Goal: Task Accomplishment & Management: Use online tool/utility

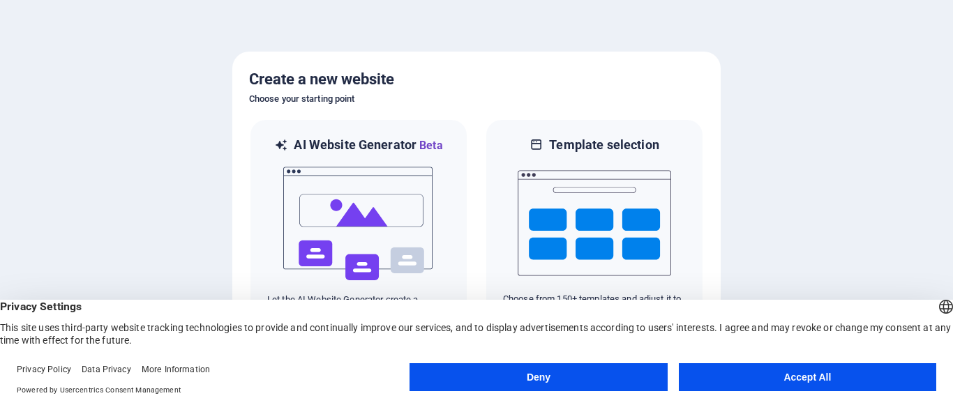
click at [842, 381] on button "Accept All" at bounding box center [807, 378] width 257 height 28
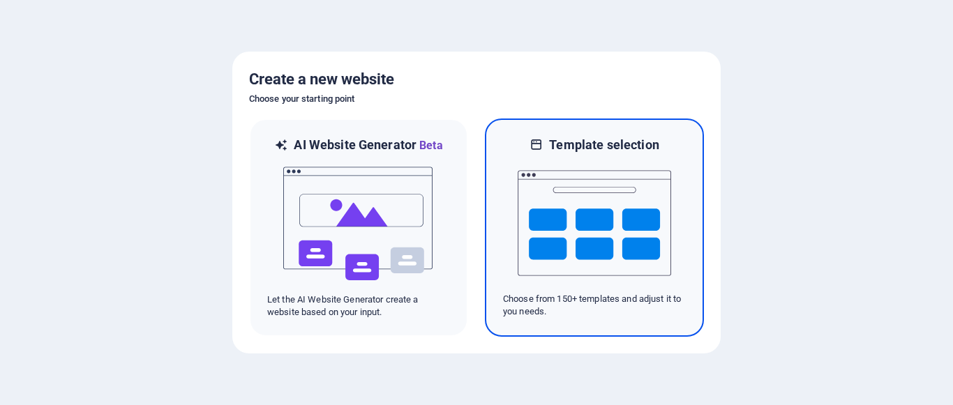
click at [619, 186] on img at bounding box center [595, 224] width 154 height 140
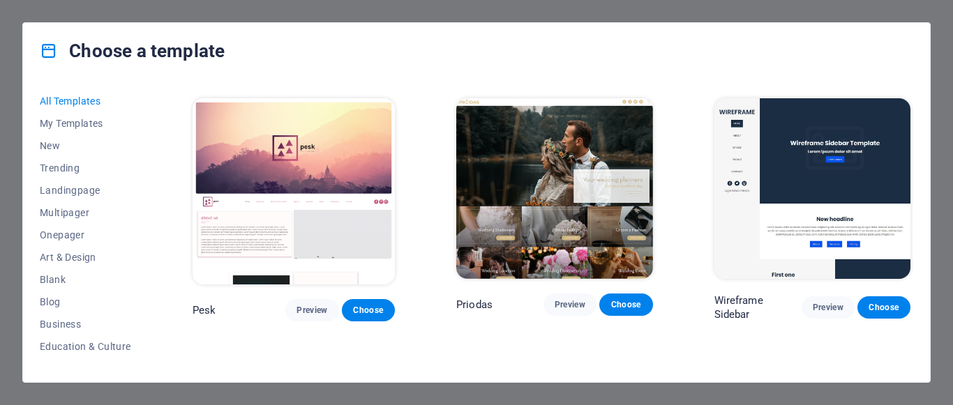
scroll to position [4518, 0]
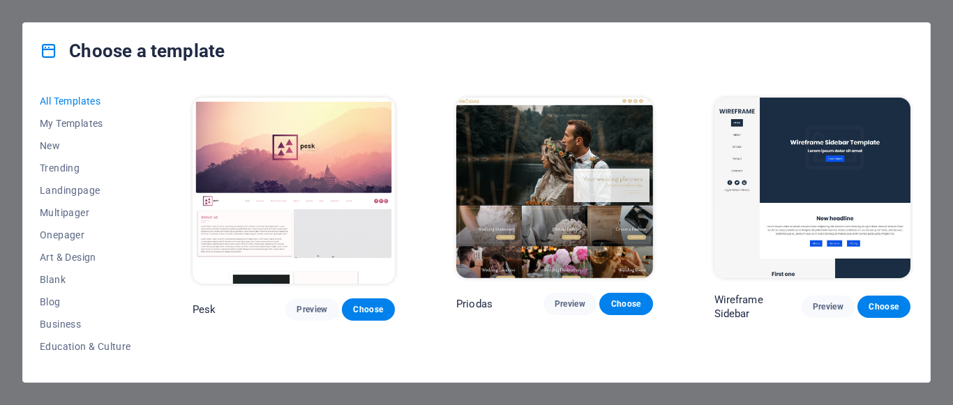
click at [926, 188] on div "All Templates My Templates New Trending Landingpage Multipager Onepager Art & D…" at bounding box center [476, 231] width 907 height 304
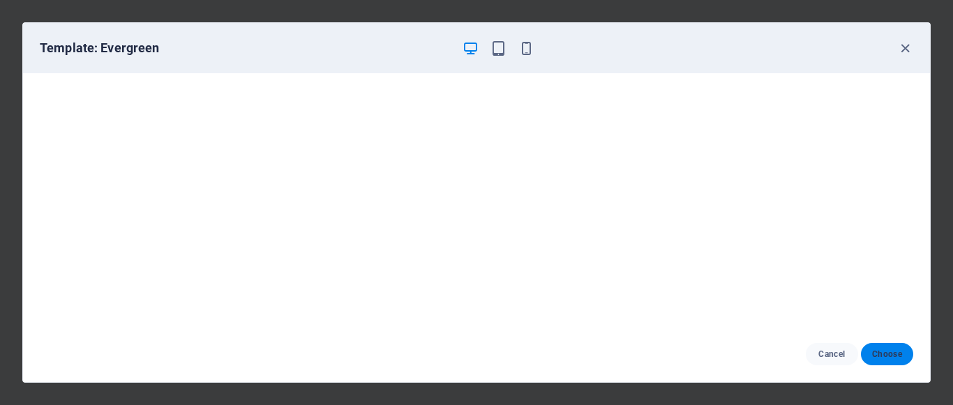
click at [893, 352] on span "Choose" at bounding box center [887, 354] width 30 height 11
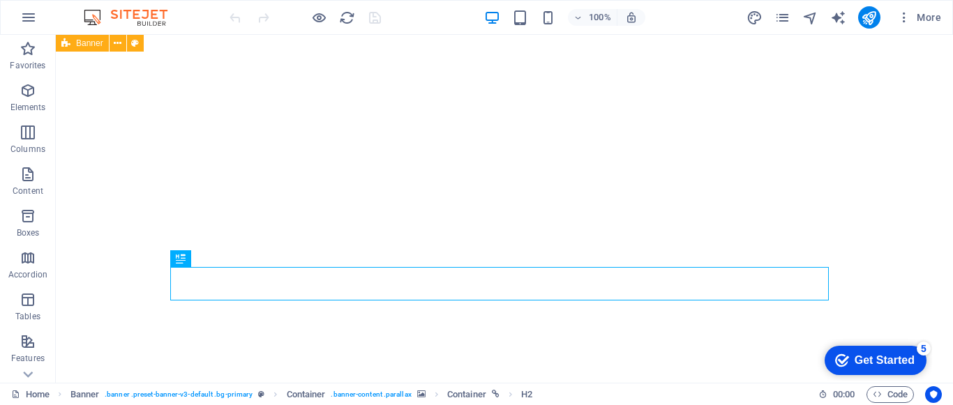
click at [875, 362] on div "Get Started" at bounding box center [885, 360] width 60 height 13
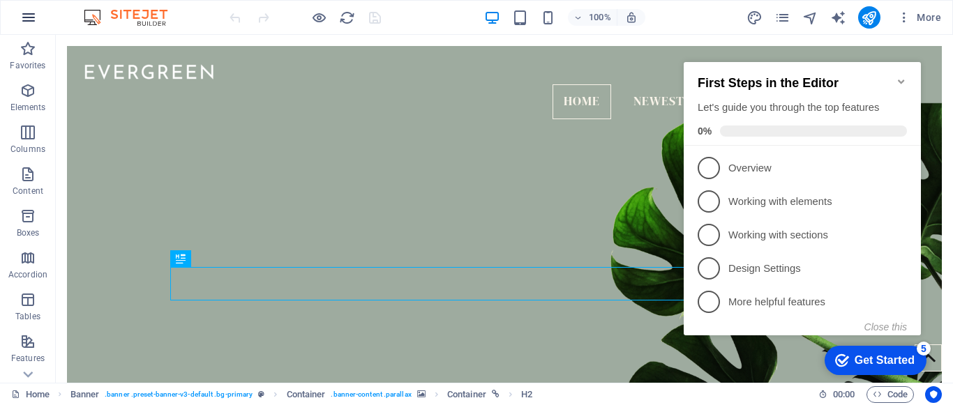
click at [0, 0] on icon "button" at bounding box center [0, 0] width 0 height 0
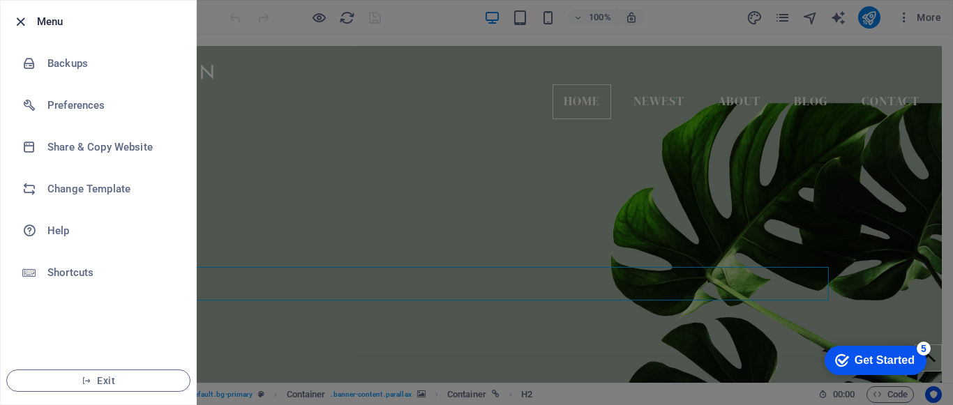
click at [17, 24] on icon "button" at bounding box center [21, 22] width 16 height 16
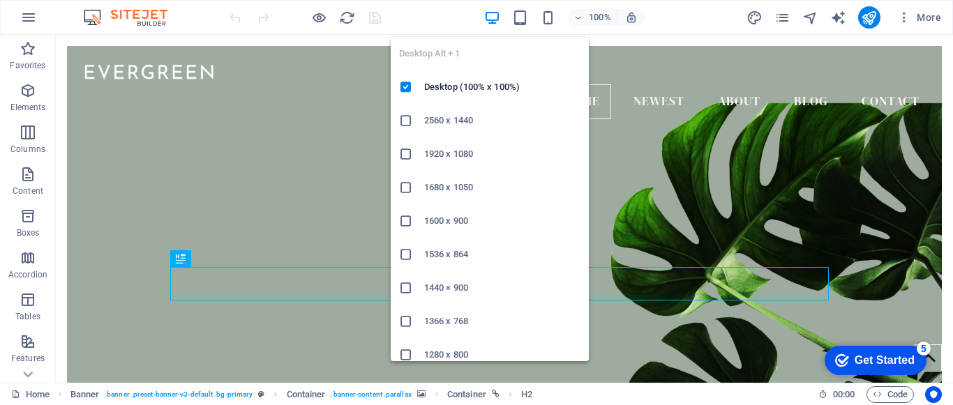
click at [0, 0] on icon "button" at bounding box center [0, 0] width 0 height 0
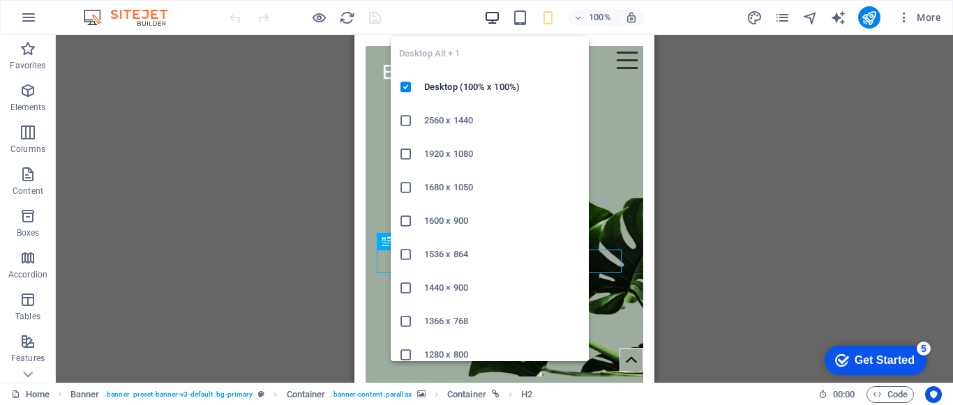
click at [0, 0] on icon "button" at bounding box center [0, 0] width 0 height 0
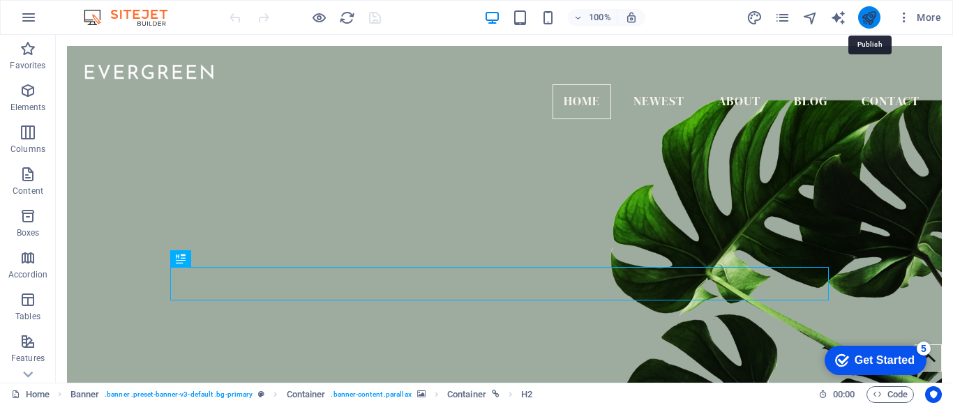
click at [871, 18] on icon "publish" at bounding box center [869, 18] width 16 height 16
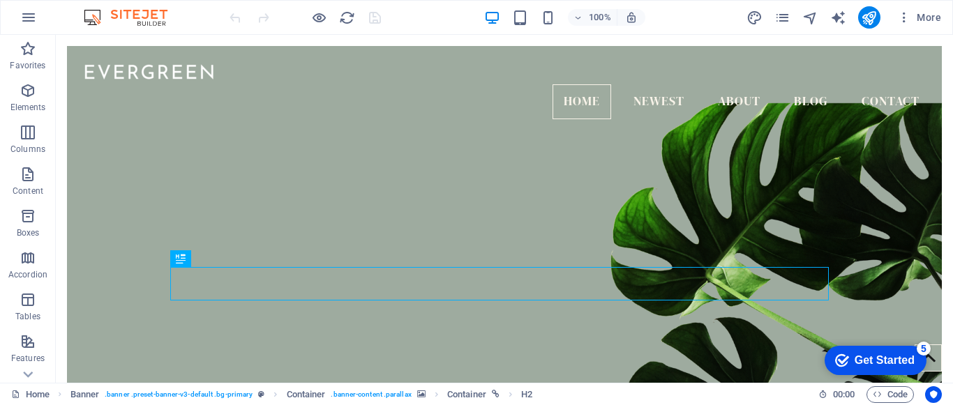
click at [870, 355] on div "Get Started" at bounding box center [885, 360] width 60 height 13
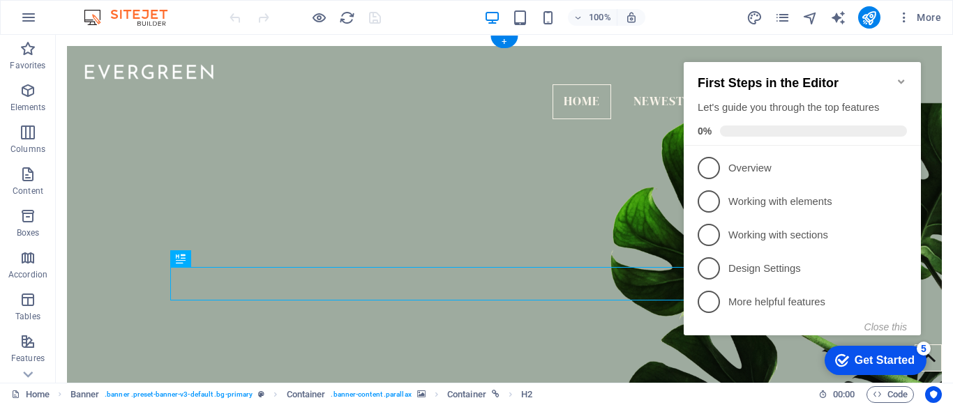
click at [387, 140] on figure at bounding box center [504, 259] width 875 height 312
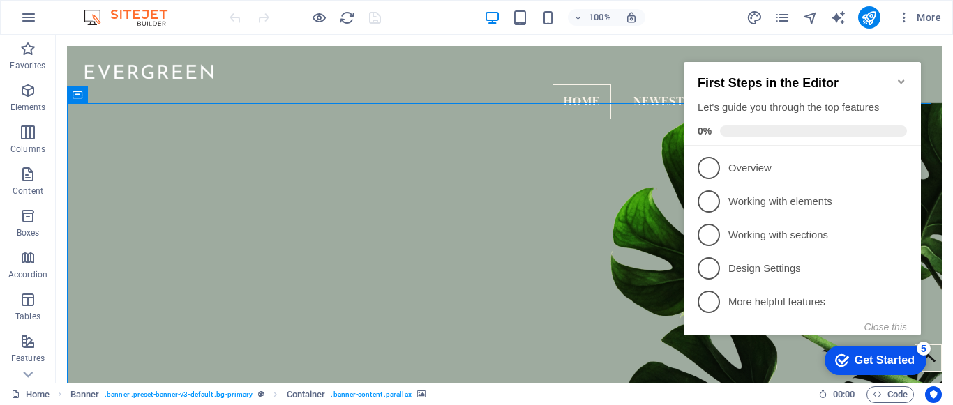
click at [902, 80] on icon "Minimize checklist" at bounding box center [901, 82] width 6 height 4
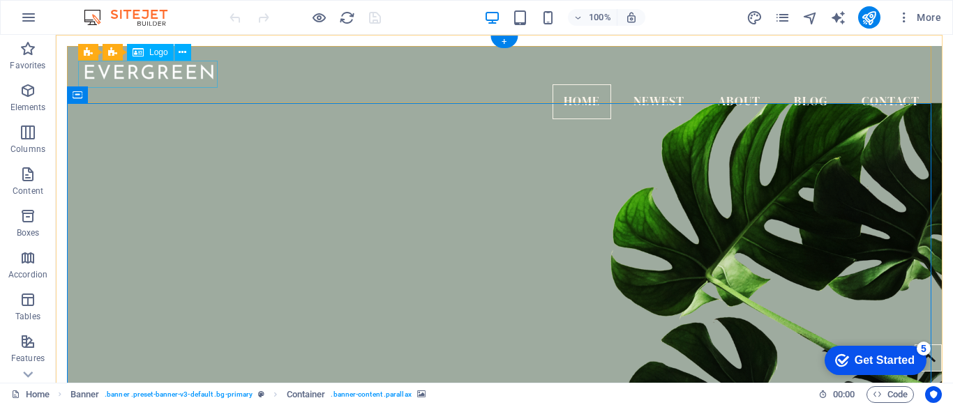
click at [148, 78] on div at bounding box center [504, 70] width 853 height 27
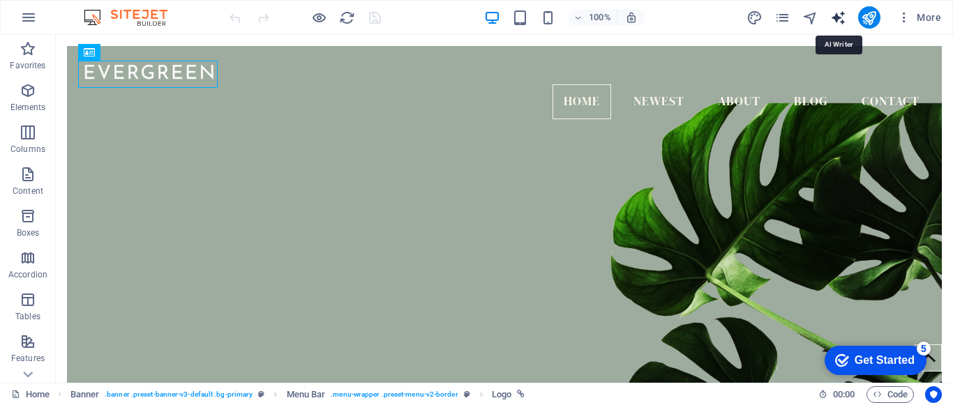
click at [838, 24] on icon "text_generator" at bounding box center [838, 18] width 16 height 16
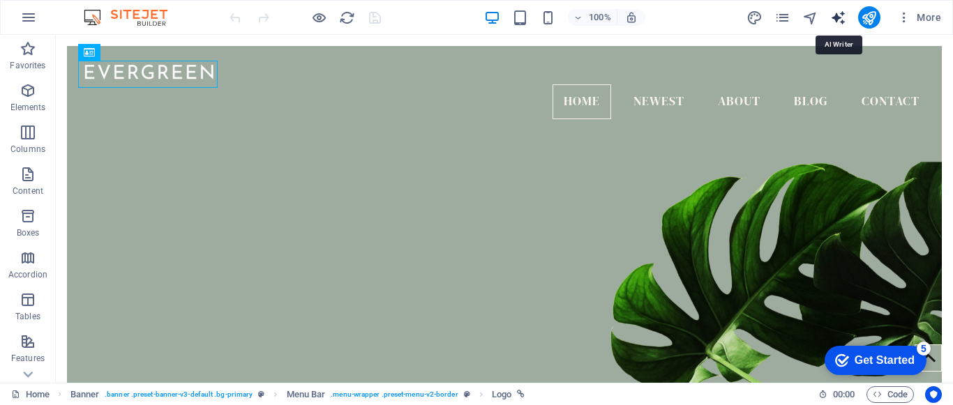
select select "English"
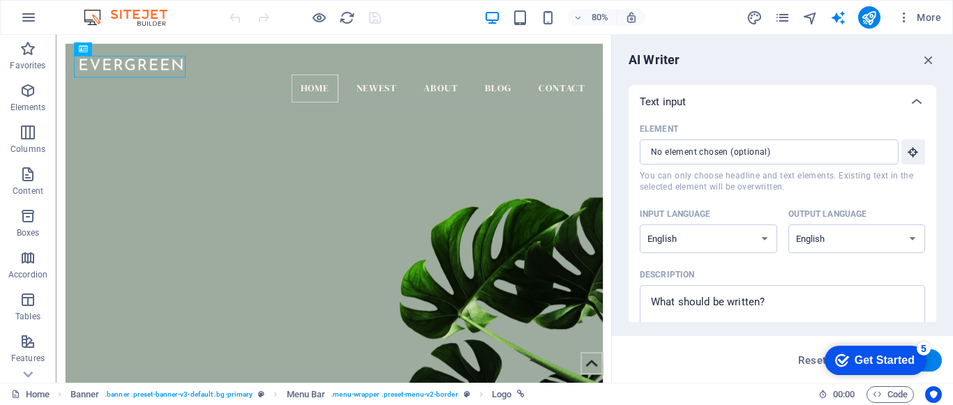
drag, startPoint x: 937, startPoint y: 133, endPoint x: 934, endPoint y: 200, distance: 67.0
click at [934, 200] on div "AI Writer Text input Element ​ You can only choose headline and text elements. …" at bounding box center [782, 209] width 341 height 348
click at [933, 137] on div "Element ​ You can only choose headline and text elements. Existing text in the …" at bounding box center [783, 243] width 308 height 248
type textarea "x"
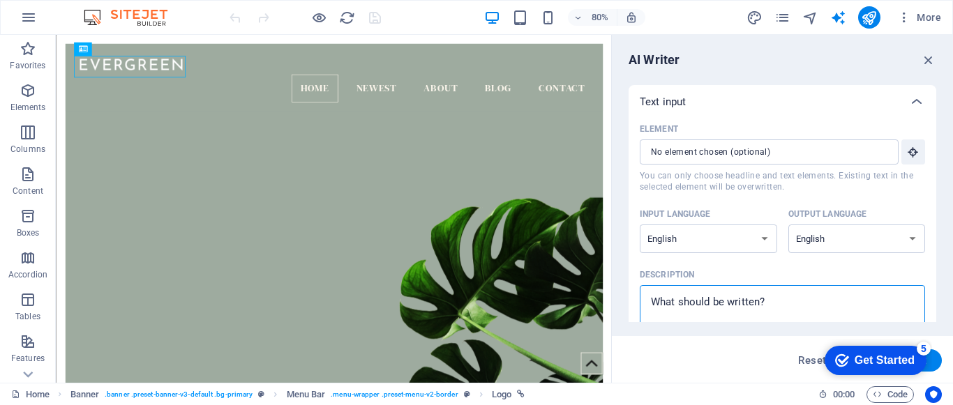
type textarea "D"
type textarea "x"
type textarea "Da"
type textarea "x"
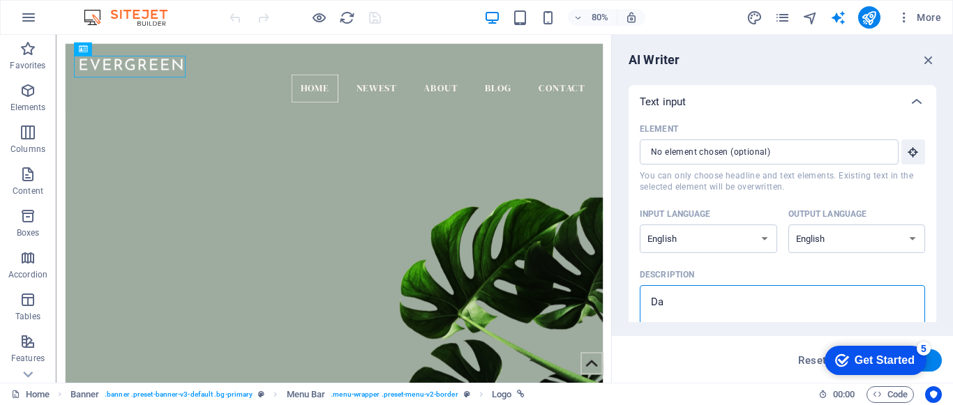
type textarea "[PERSON_NAME]"
type textarea "x"
type textarea "[PERSON_NAME]"
type textarea "x"
type textarea "Danel"
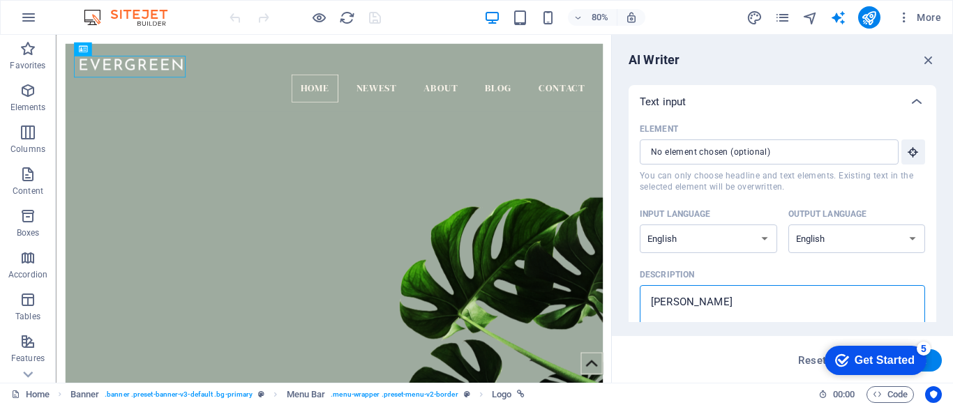
type textarea "x"
type textarea "[PERSON_NAME]"
type textarea "x"
type textarea "[PERSON_NAME]"
type textarea "x"
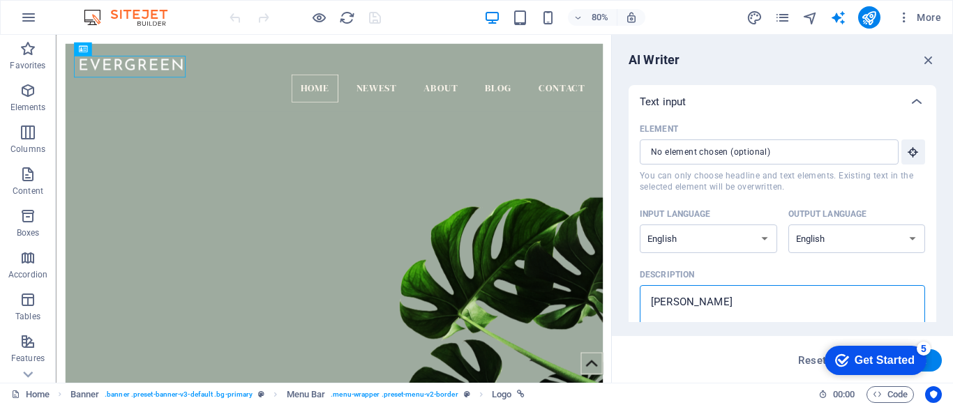
type textarea "[PERSON_NAME]"
type textarea "x"
type textarea "[PERSON_NAME]"
type textarea "x"
type textarea "[PERSON_NAME] [PERSON_NAME]"
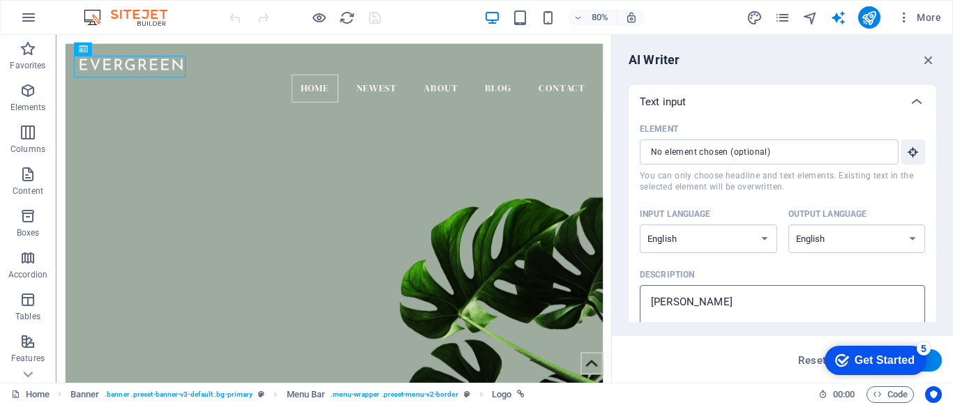
type textarea "x"
type textarea "[PERSON_NAME]"
type textarea "x"
type textarea "[PERSON_NAME] [PERSON_NAME]"
type textarea "x"
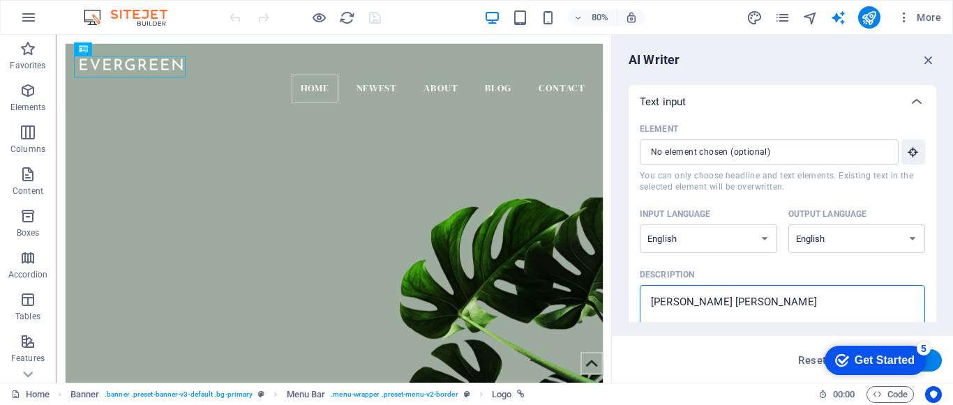
type textarea "[PERSON_NAME]"
type textarea "x"
type textarea "[PERSON_NAME] [PERSON_NAME]"
type textarea "x"
type textarea "[PERSON_NAME]"
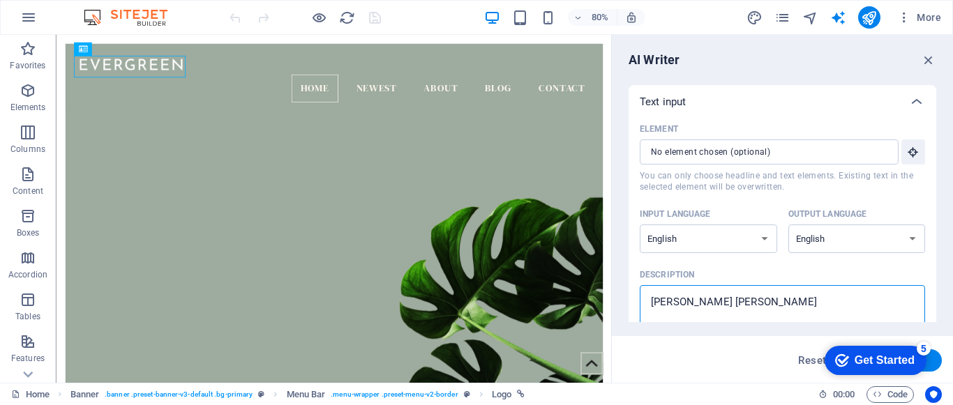
type textarea "x"
type textarea "[PERSON_NAME]"
type textarea "x"
type textarea "[PERSON_NAME]"
type textarea "x"
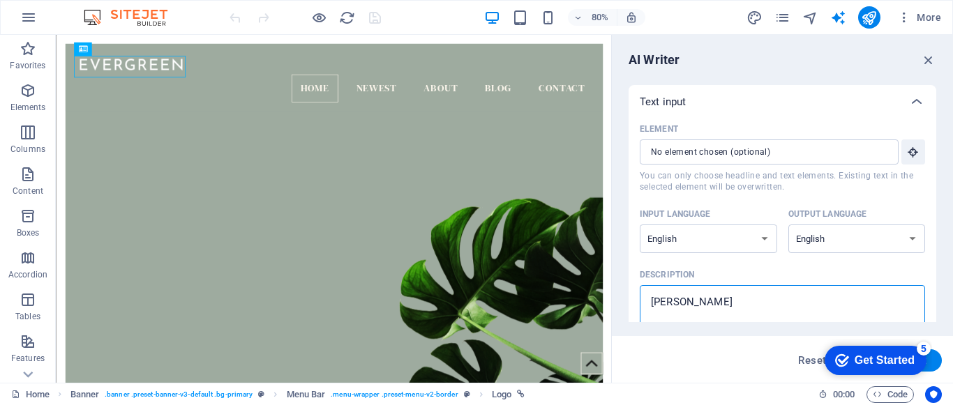
type textarea "[PERSON_NAME] C"
type textarea "x"
type textarea "[PERSON_NAME] Co"
type textarea "x"
type textarea "[PERSON_NAME] Con"
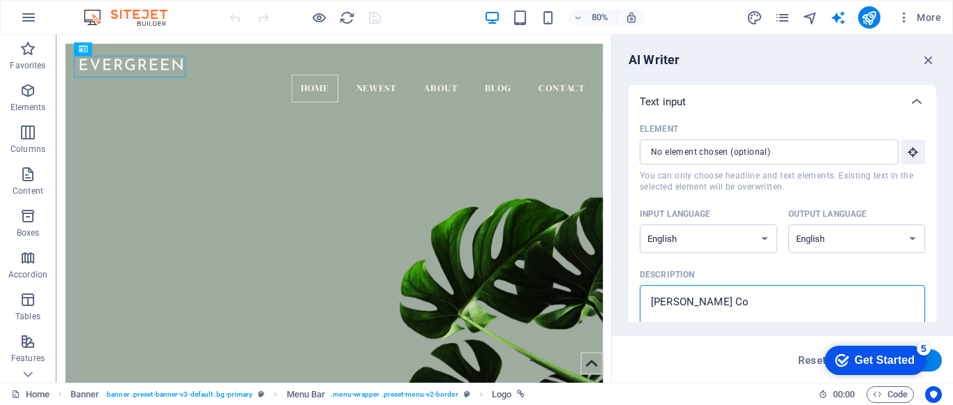
type textarea "x"
type textarea "[PERSON_NAME] Cons"
type textarea "x"
type textarea "[PERSON_NAME] Consu"
type textarea "x"
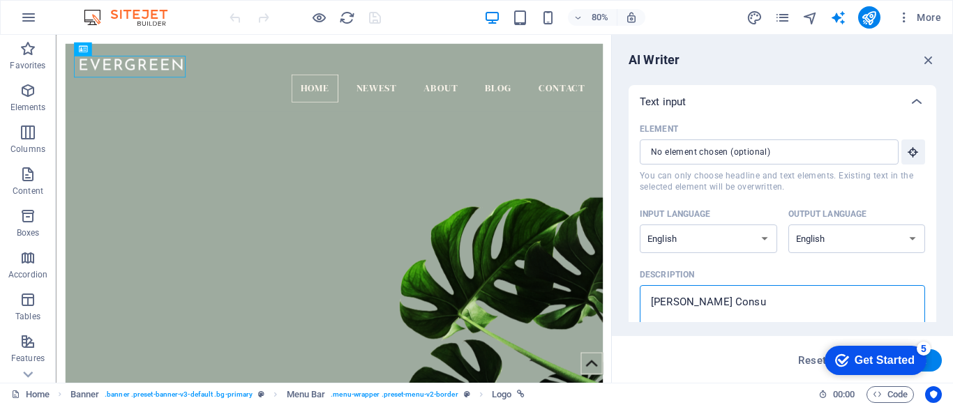
type textarea "[PERSON_NAME] Consut"
type textarea "x"
type textarea "[PERSON_NAME] Consuta"
type textarea "x"
type textarea "[PERSON_NAME] Consut"
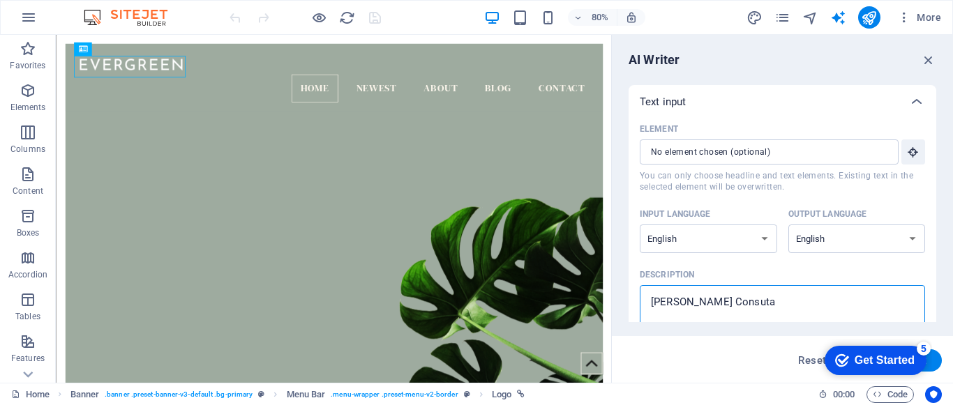
type textarea "x"
type textarea "[PERSON_NAME] Consu"
type textarea "x"
type textarea "[PERSON_NAME] Consul"
type textarea "x"
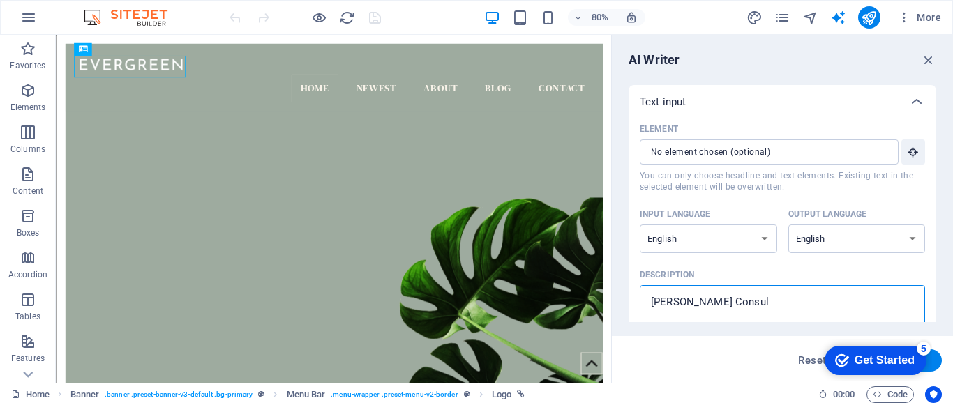
type textarea "[PERSON_NAME] Consult"
type textarea "x"
type textarea "[PERSON_NAME] Consulta"
type textarea "x"
type textarea "[PERSON_NAME] Consultan"
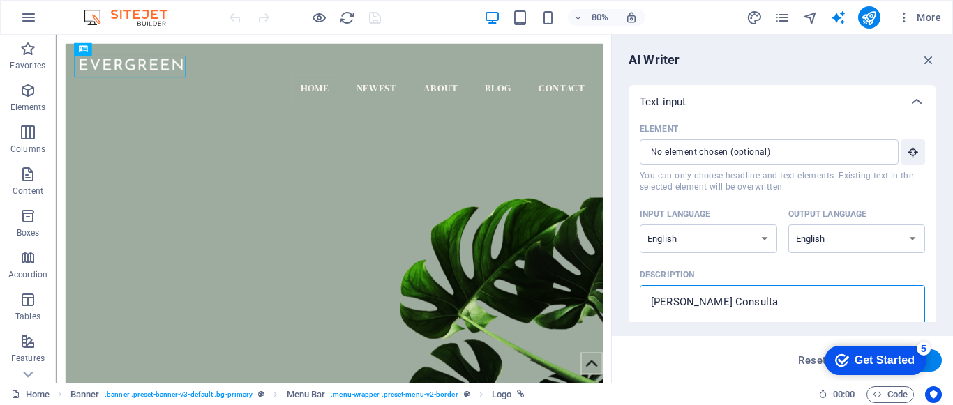
type textarea "x"
type textarea "[PERSON_NAME] Consultant"
type textarea "x"
type textarea "[PERSON_NAME] Consultant"
drag, startPoint x: 932, startPoint y: 119, endPoint x: 939, endPoint y: 140, distance: 22.1
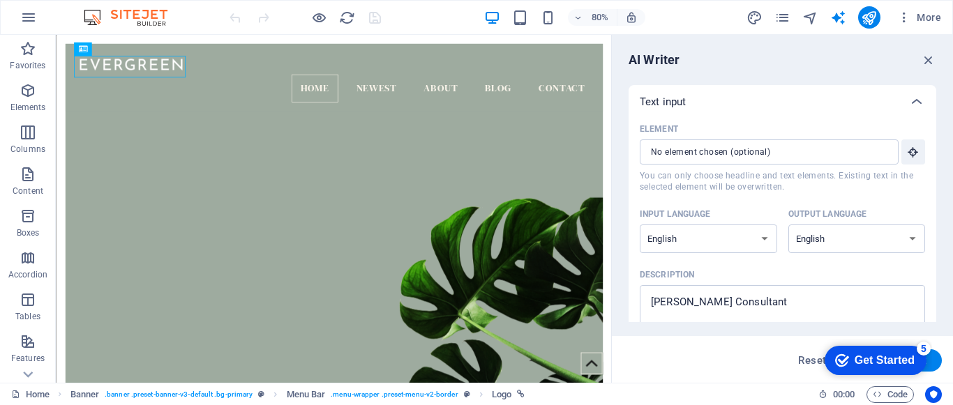
click at [939, 140] on div "AI Writer Text input Element ​ You can only choose headline and text elements. …" at bounding box center [782, 209] width 341 height 348
drag, startPoint x: 936, startPoint y: 129, endPoint x: 938, endPoint y: 169, distance: 39.8
click at [938, 169] on div "AI Writer Text input Element ​ You can only choose headline and text elements. …" at bounding box center [782, 209] width 341 height 348
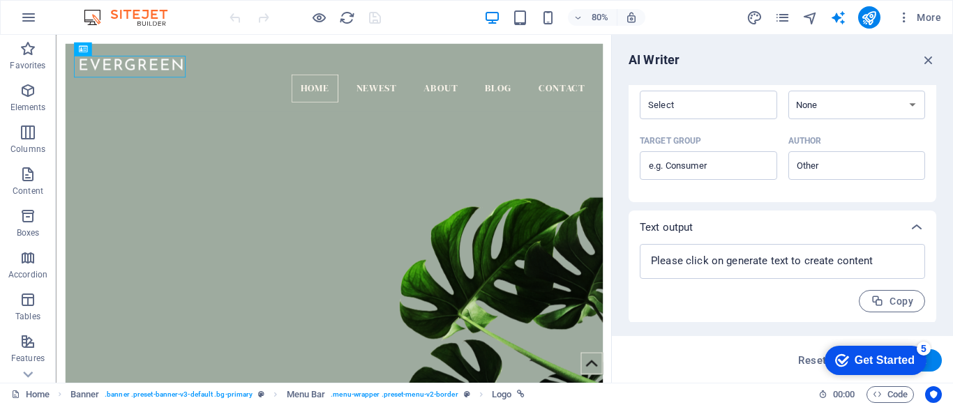
scroll to position [401, 0]
click at [932, 364] on button "Generate text" at bounding box center [893, 361] width 97 height 22
type textarea "x"
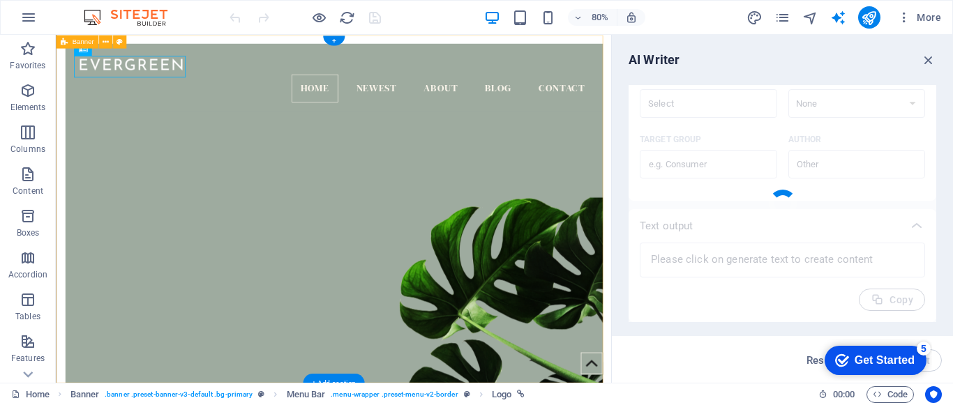
type textarea "x"
type textarea "[PERSON_NAME] offers expert consulting services, specializing in strategic deve…"
type textarea "x"
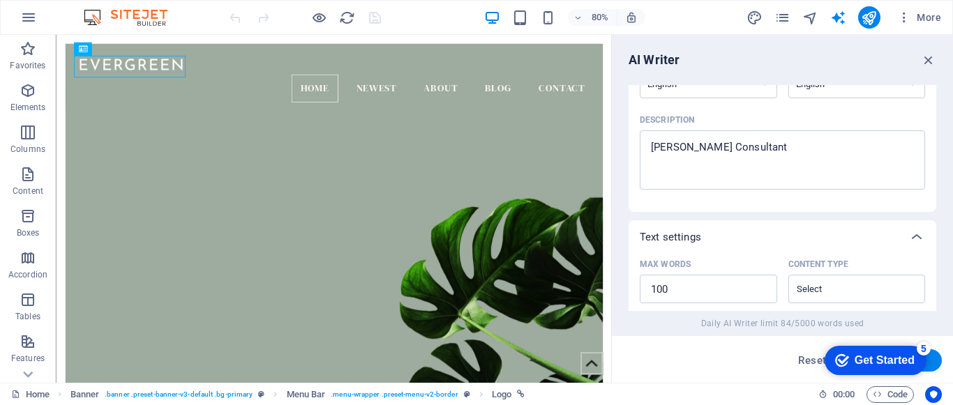
scroll to position [0, 0]
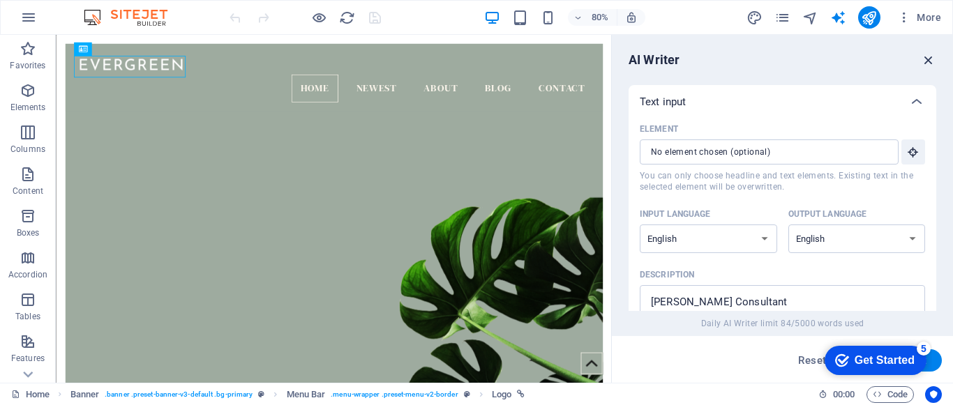
click at [925, 59] on icon "button" at bounding box center [928, 59] width 15 height 15
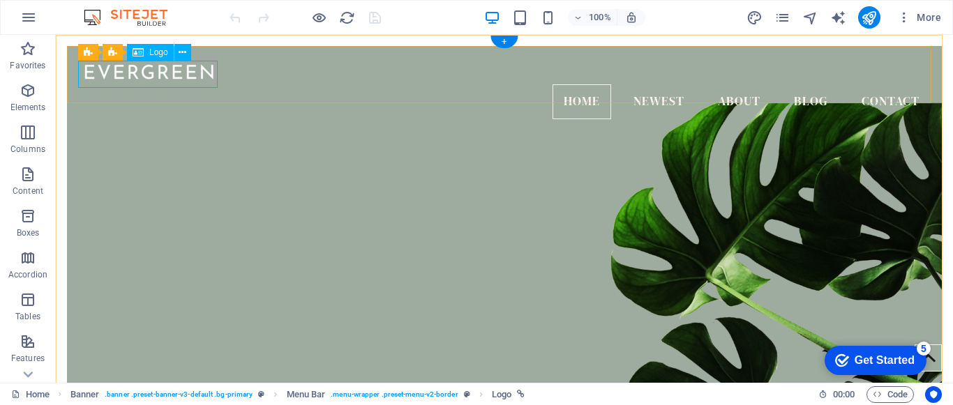
click at [156, 80] on div at bounding box center [504, 70] width 853 height 27
click at [153, 55] on span "Logo" at bounding box center [158, 52] width 19 height 8
select select "px"
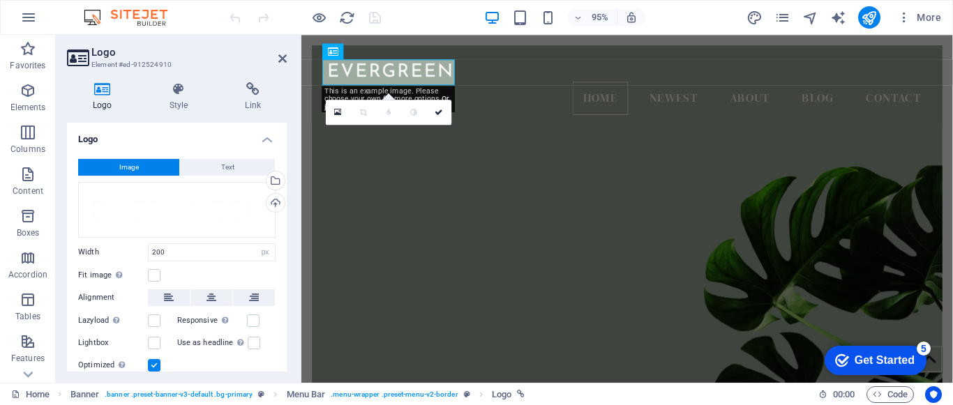
click at [105, 95] on icon at bounding box center [102, 89] width 71 height 14
click at [271, 208] on div "Upload" at bounding box center [274, 204] width 21 height 21
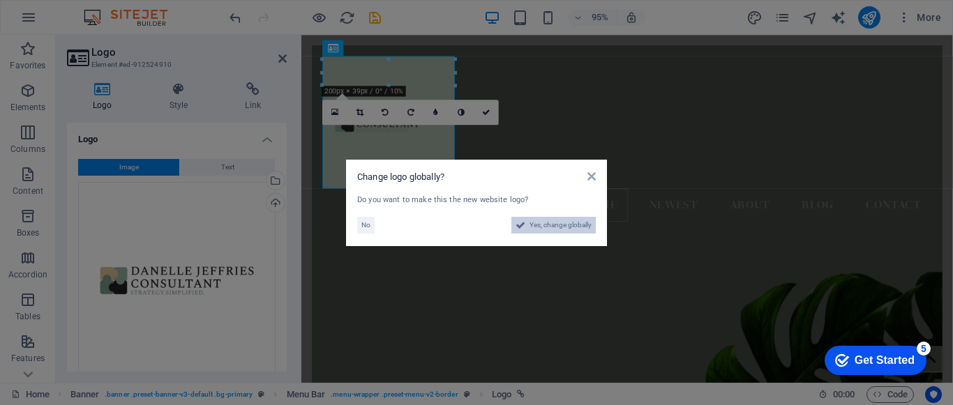
click at [538, 226] on span "Yes, change globally" at bounding box center [561, 225] width 62 height 17
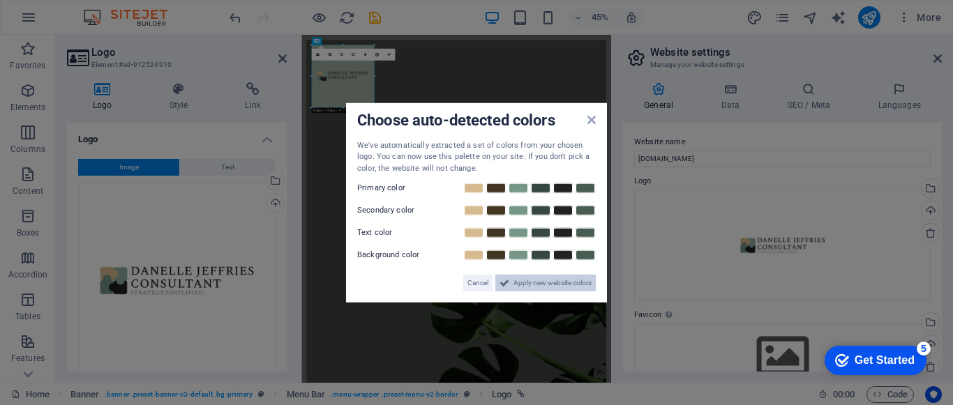
click at [551, 287] on span "Apply new website colors" at bounding box center [553, 283] width 78 height 17
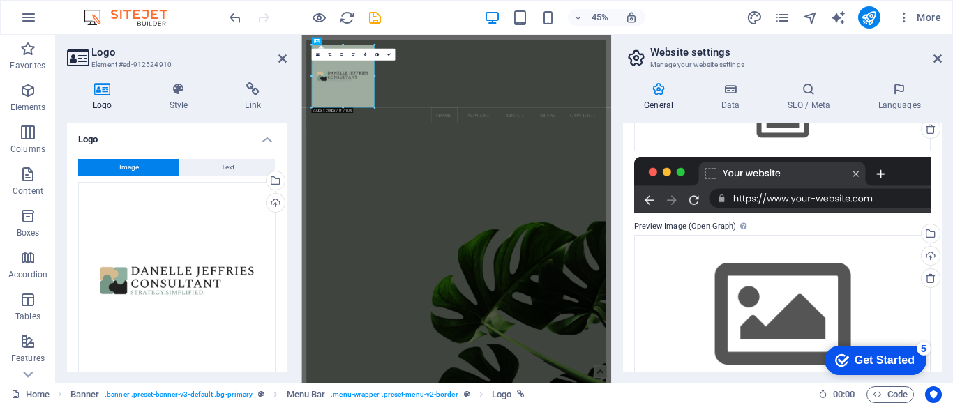
scroll to position [272, 0]
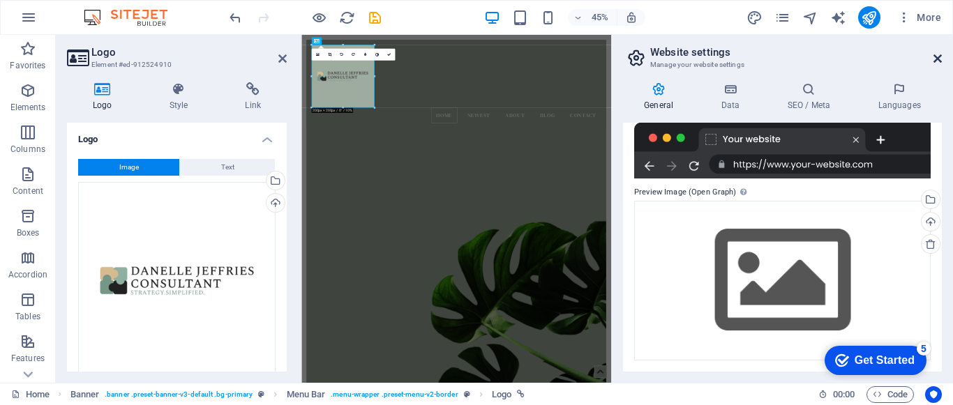
click at [938, 62] on icon at bounding box center [938, 58] width 8 height 11
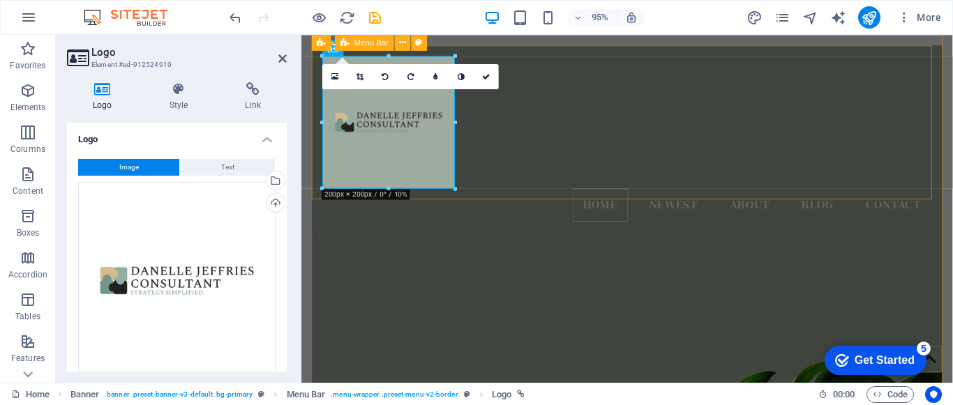
click at [670, 188] on div "Home Newest About Blog Contact" at bounding box center [645, 144] width 664 height 197
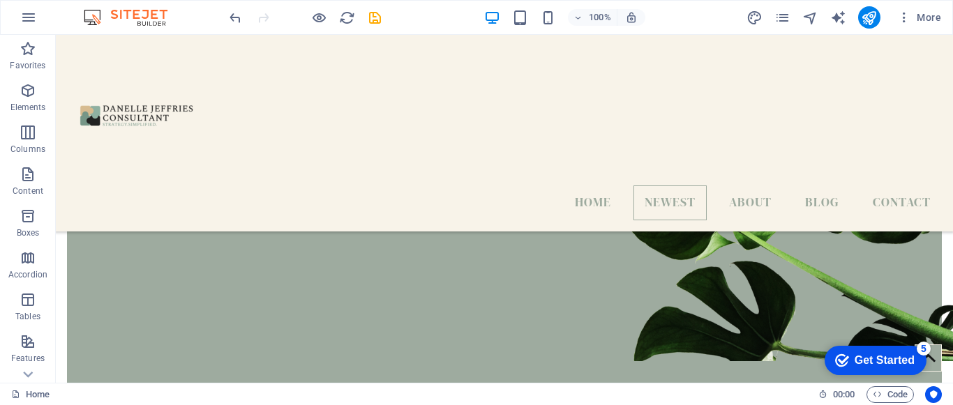
scroll to position [0, 0]
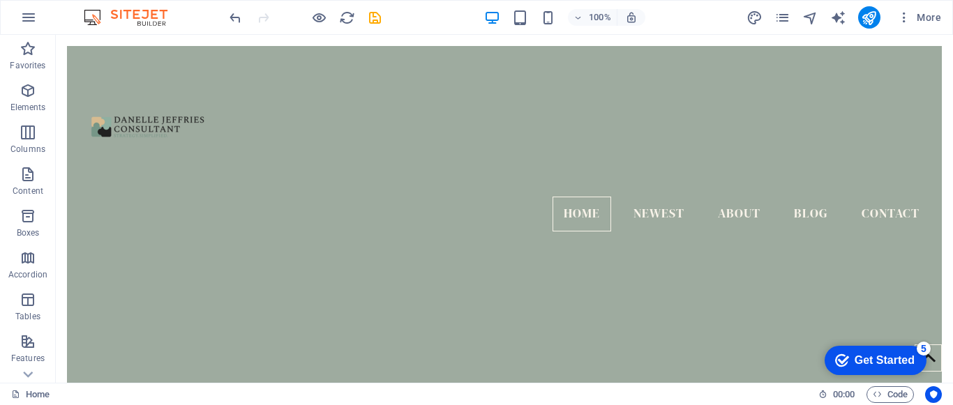
drag, startPoint x: 947, startPoint y: 260, endPoint x: 998, endPoint y: 52, distance: 214.8
click at [162, 121] on div at bounding box center [504, 127] width 853 height 140
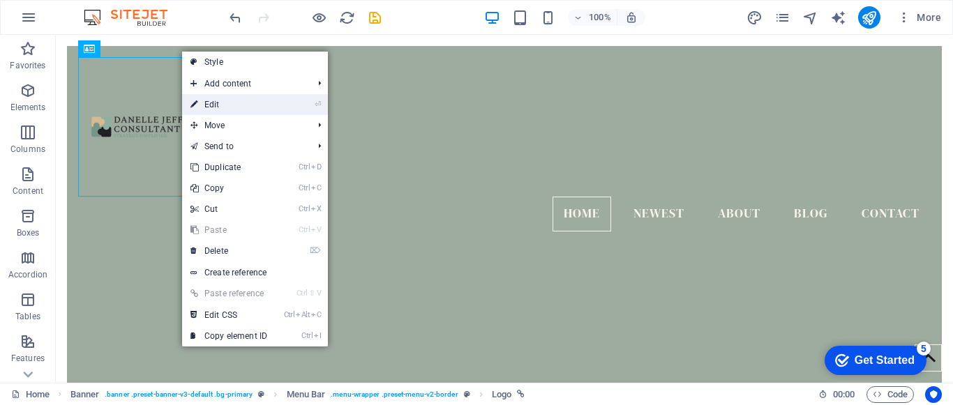
click at [219, 103] on link "⏎ Edit" at bounding box center [229, 104] width 94 height 21
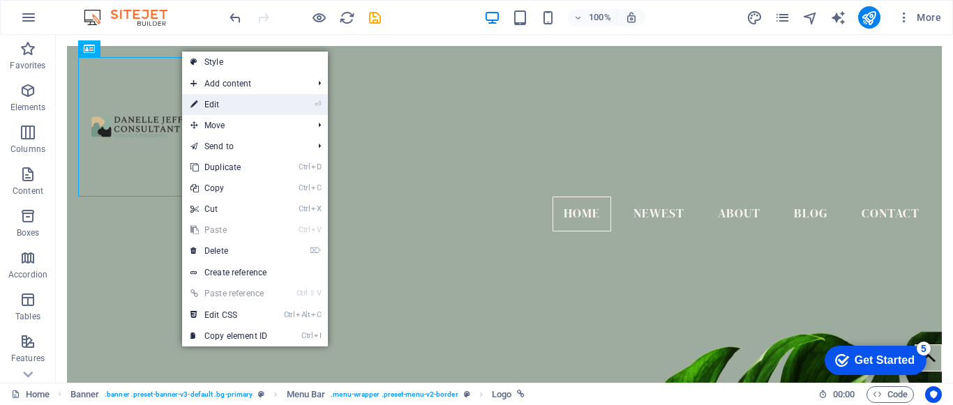
select select "px"
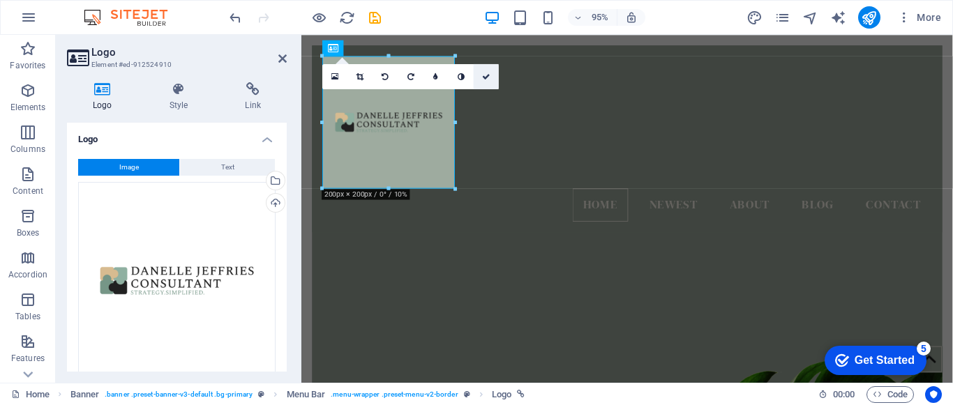
click at [485, 76] on icon at bounding box center [486, 77] width 8 height 8
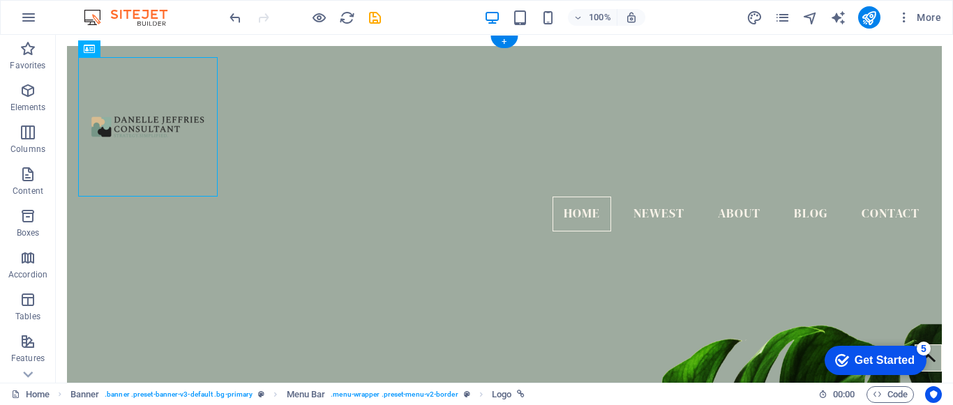
click at [367, 285] on figure at bounding box center [504, 413] width 875 height 480
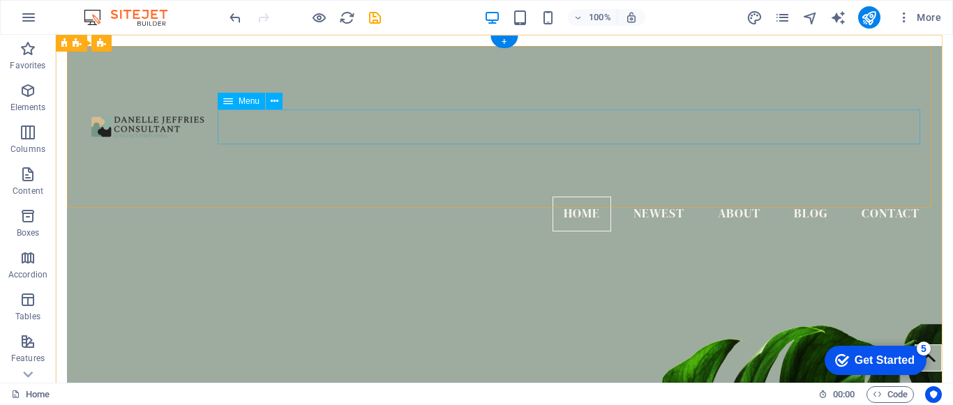
click at [645, 197] on nav "Home Newest About Blog Contact" at bounding box center [504, 214] width 853 height 35
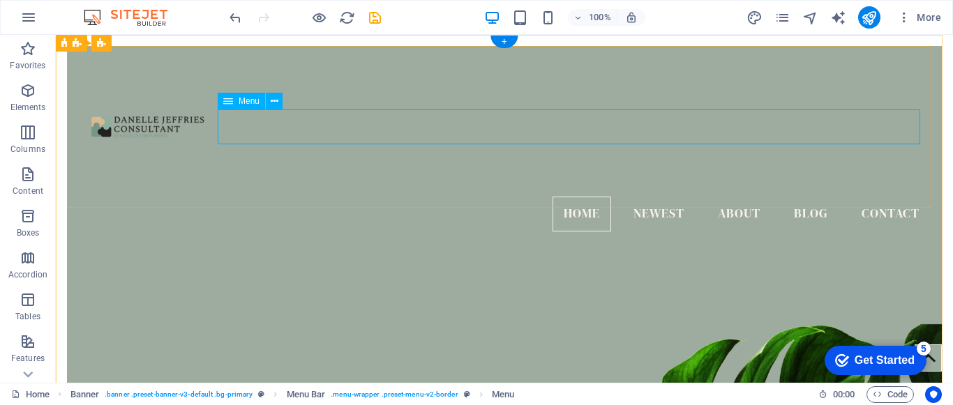
click at [566, 197] on nav "Home Newest About Blog Contact" at bounding box center [504, 214] width 853 height 35
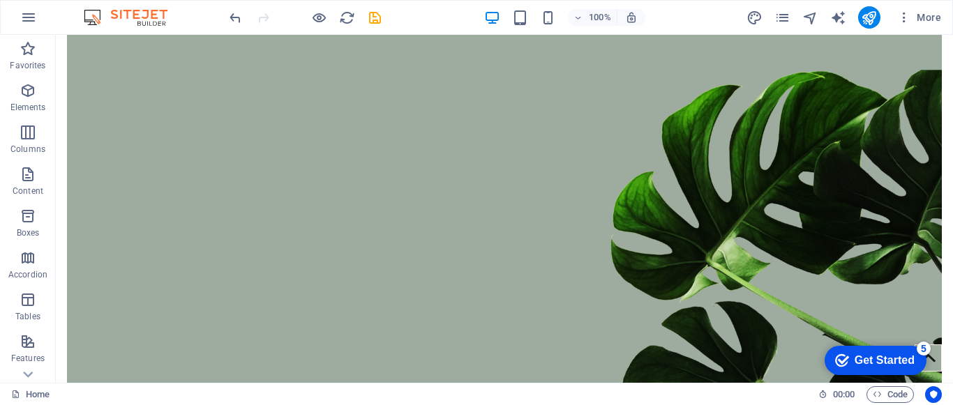
scroll to position [456, 0]
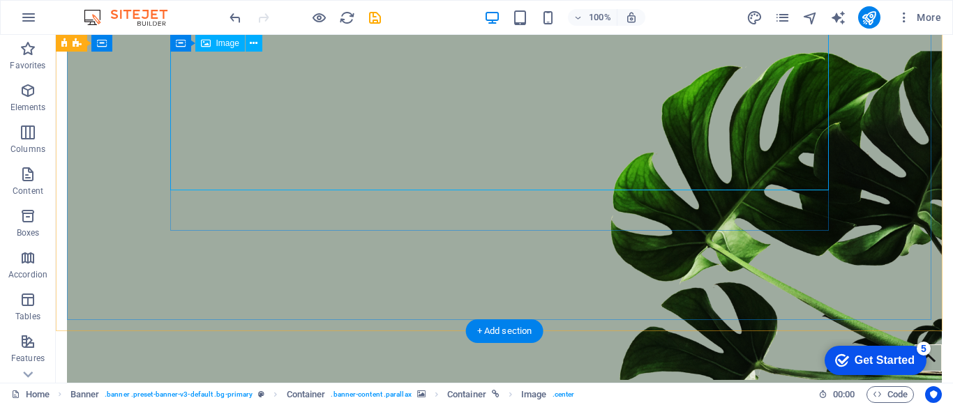
click at [708, 289] on figure at bounding box center [504, 140] width 875 height 480
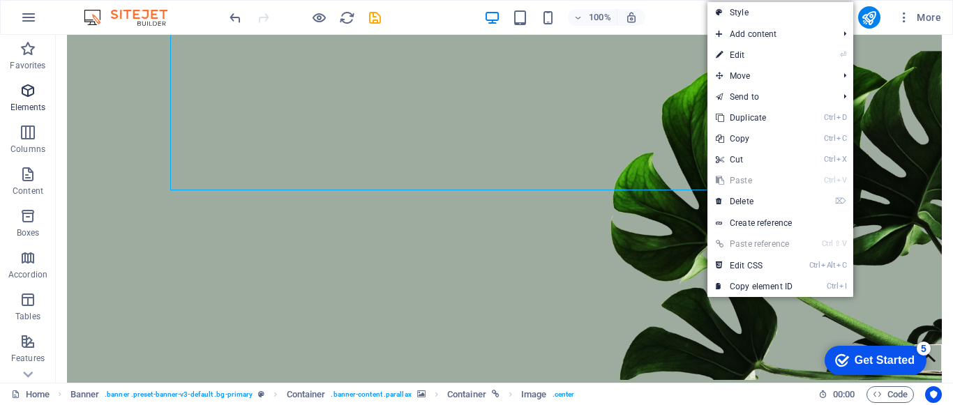
click at [33, 98] on icon "button" at bounding box center [28, 90] width 17 height 17
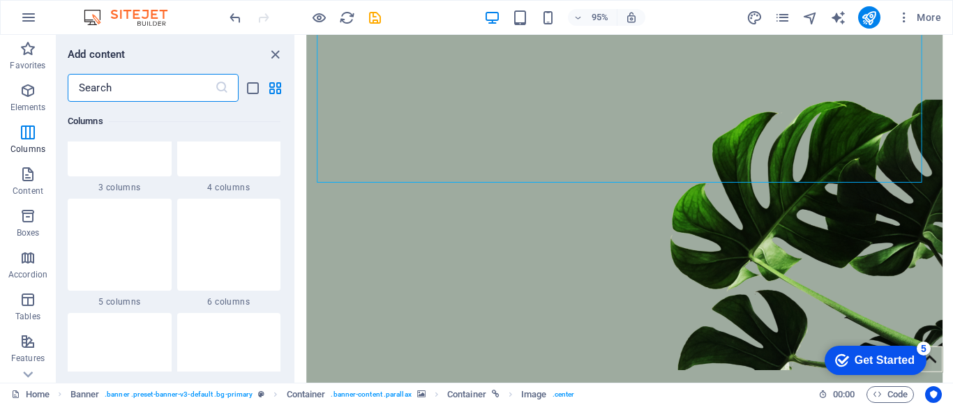
scroll to position [863, 0]
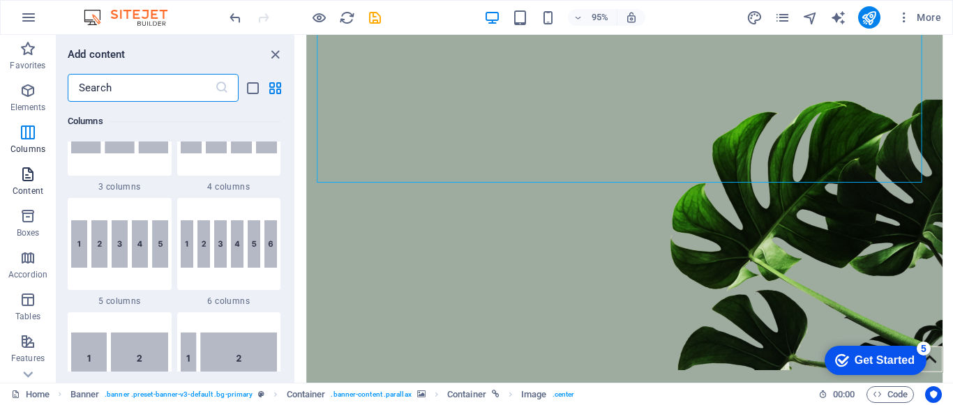
click at [38, 168] on span "Content" at bounding box center [28, 182] width 56 height 33
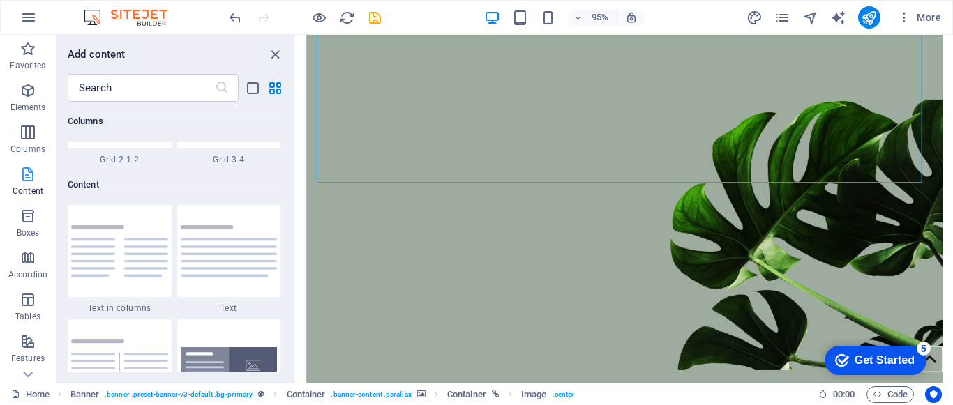
scroll to position [2442, 0]
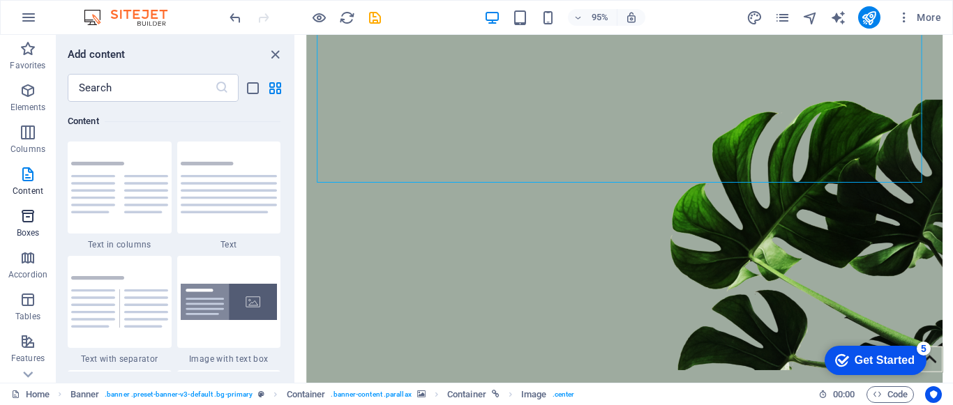
click at [29, 223] on icon "button" at bounding box center [28, 216] width 17 height 17
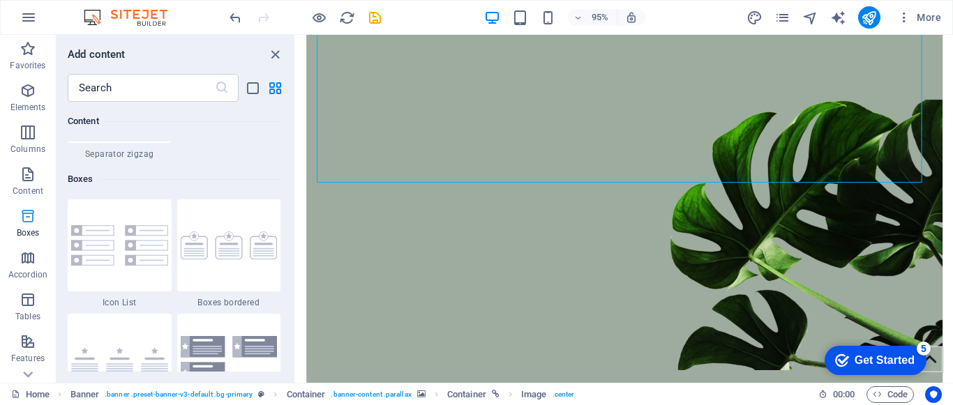
scroll to position [3849, 0]
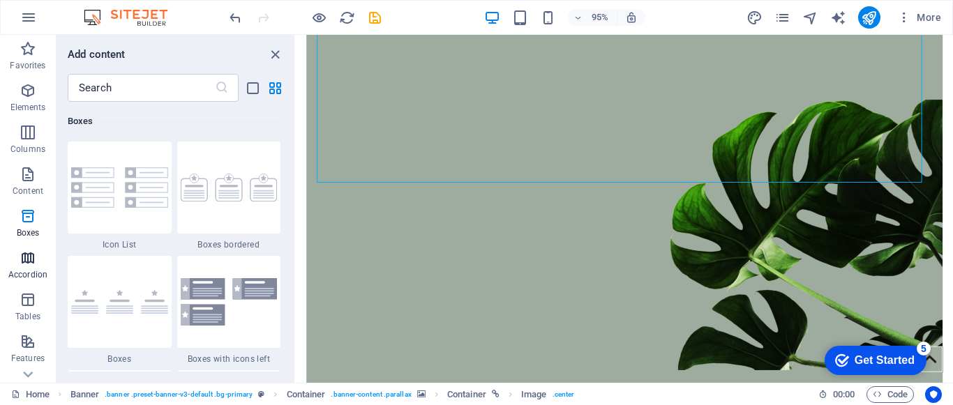
click at [25, 257] on icon "button" at bounding box center [28, 258] width 17 height 17
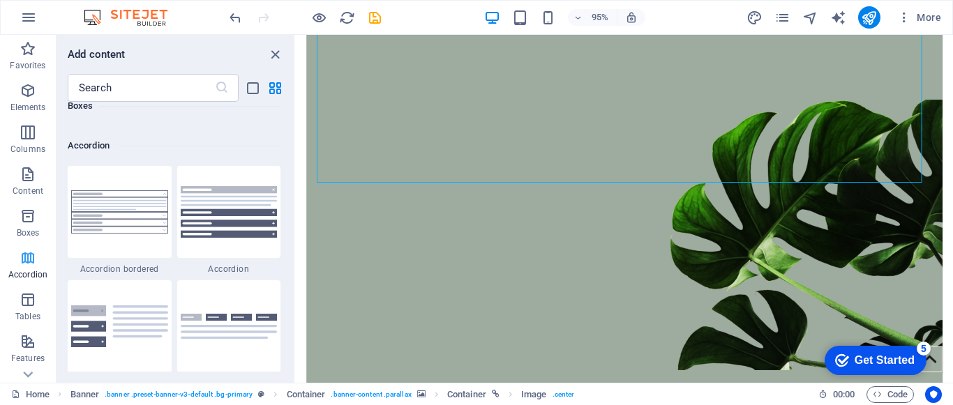
scroll to position [4455, 0]
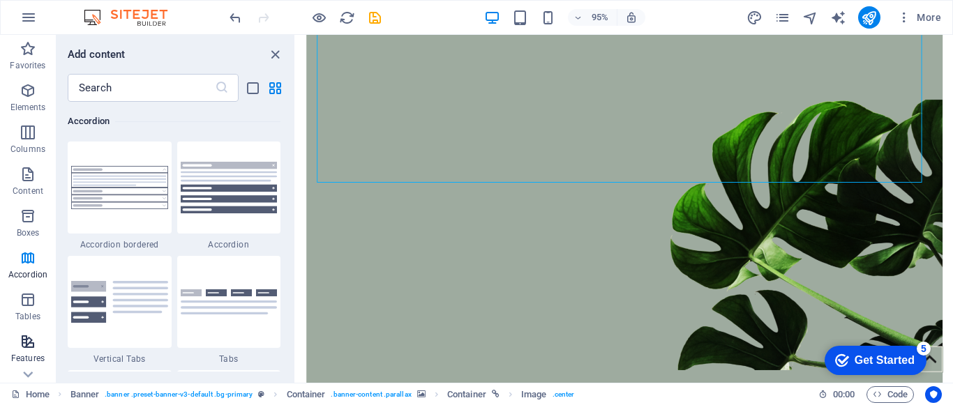
click at [23, 346] on icon "button" at bounding box center [28, 342] width 17 height 17
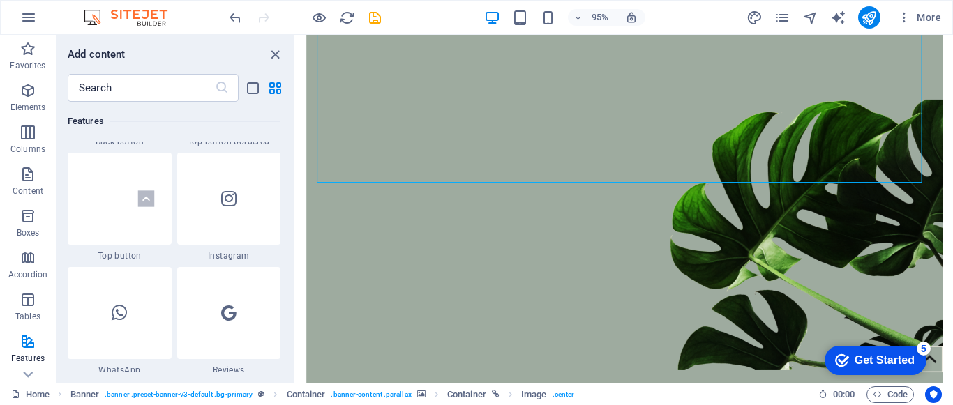
scroll to position [6902, 0]
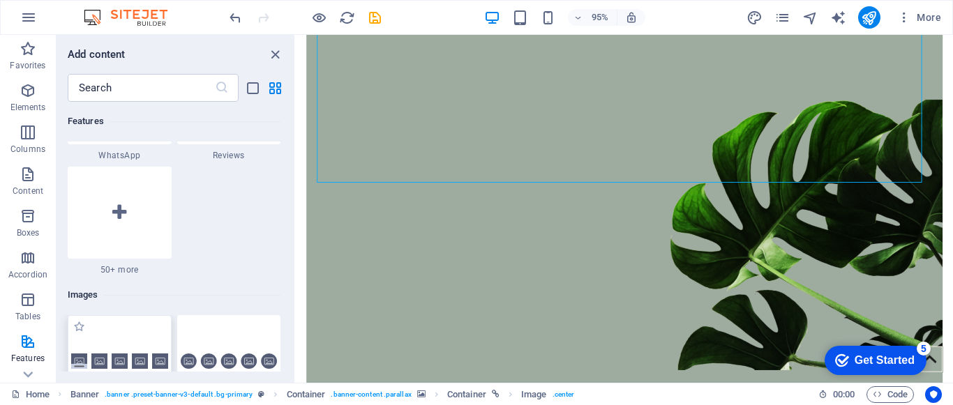
click at [144, 338] on div at bounding box center [120, 361] width 104 height 92
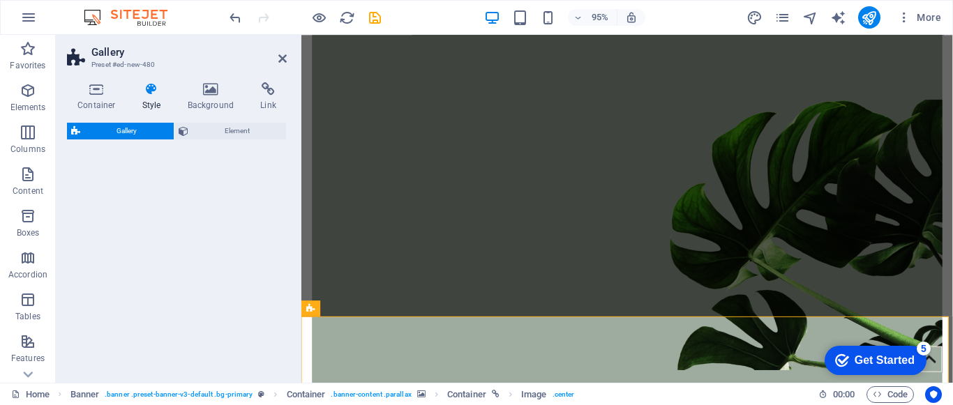
select select "rem"
select select "preset-gallery-v3-captions"
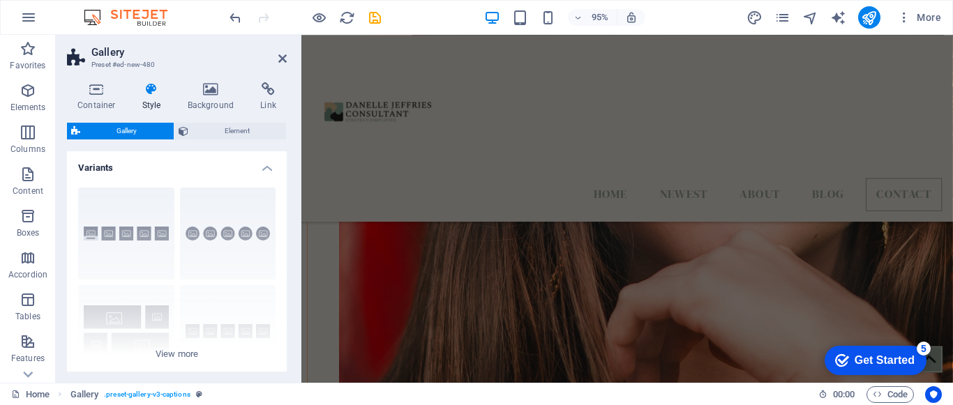
scroll to position [4857, 0]
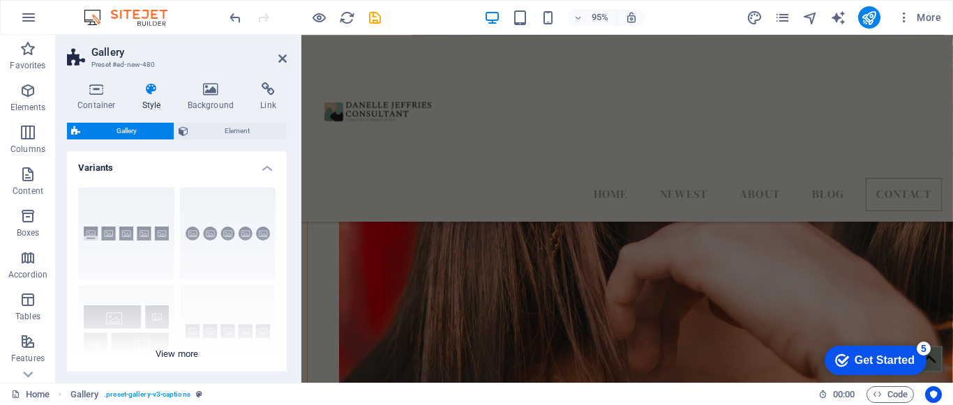
click at [238, 259] on div "Captions Circle Collage Default Grid Grid shifted" at bounding box center [177, 281] width 220 height 209
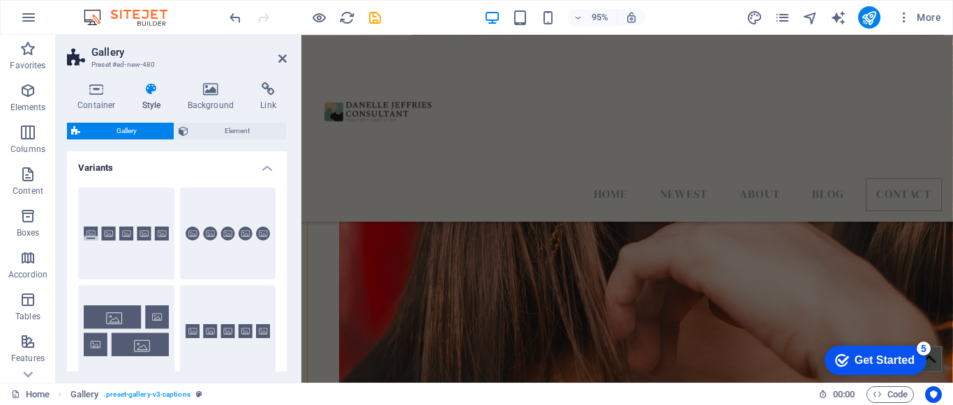
click at [142, 128] on span "Gallery" at bounding box center [126, 131] width 85 height 17
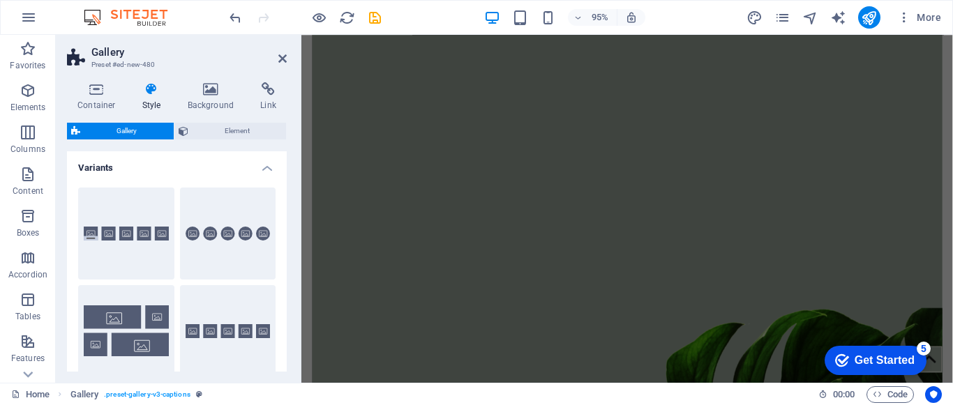
scroll to position [0, 0]
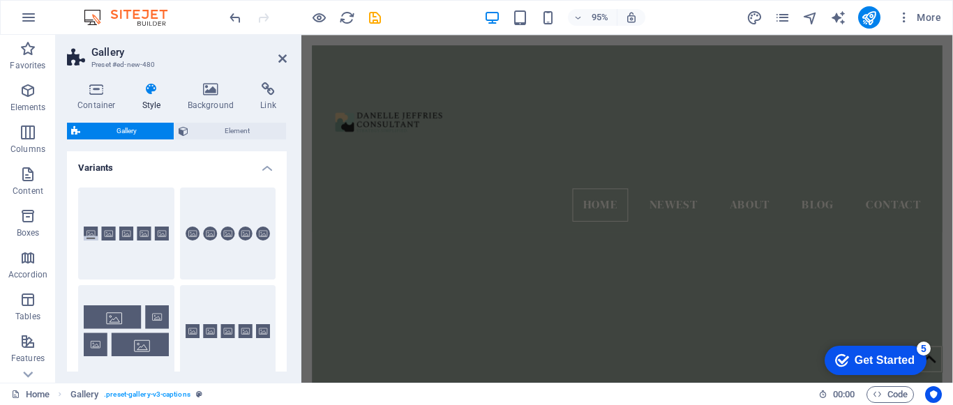
drag, startPoint x: 978, startPoint y: 375, endPoint x: 1213, endPoint y: 59, distance: 393.0
